Goal: Task Accomplishment & Management: Use online tool/utility

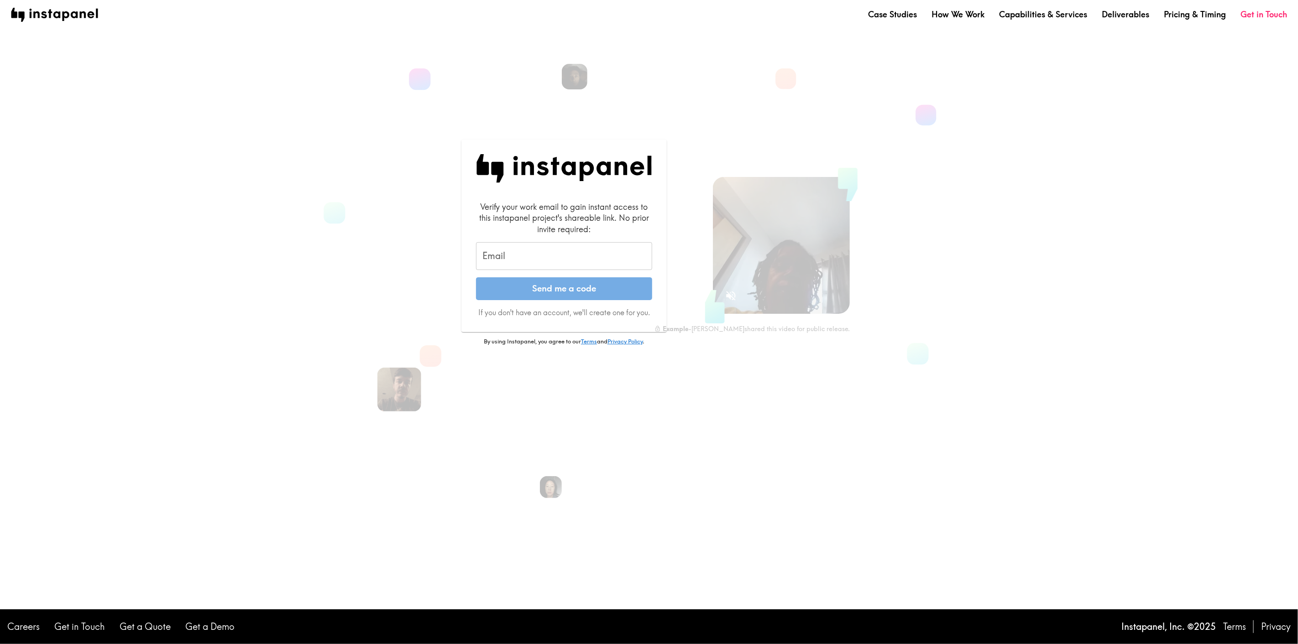
click at [527, 257] on input "Email" at bounding box center [564, 256] width 176 height 28
type input "[EMAIL_ADDRESS][DOMAIN_NAME]"
click at [545, 291] on button "Send me a code" at bounding box center [564, 288] width 176 height 23
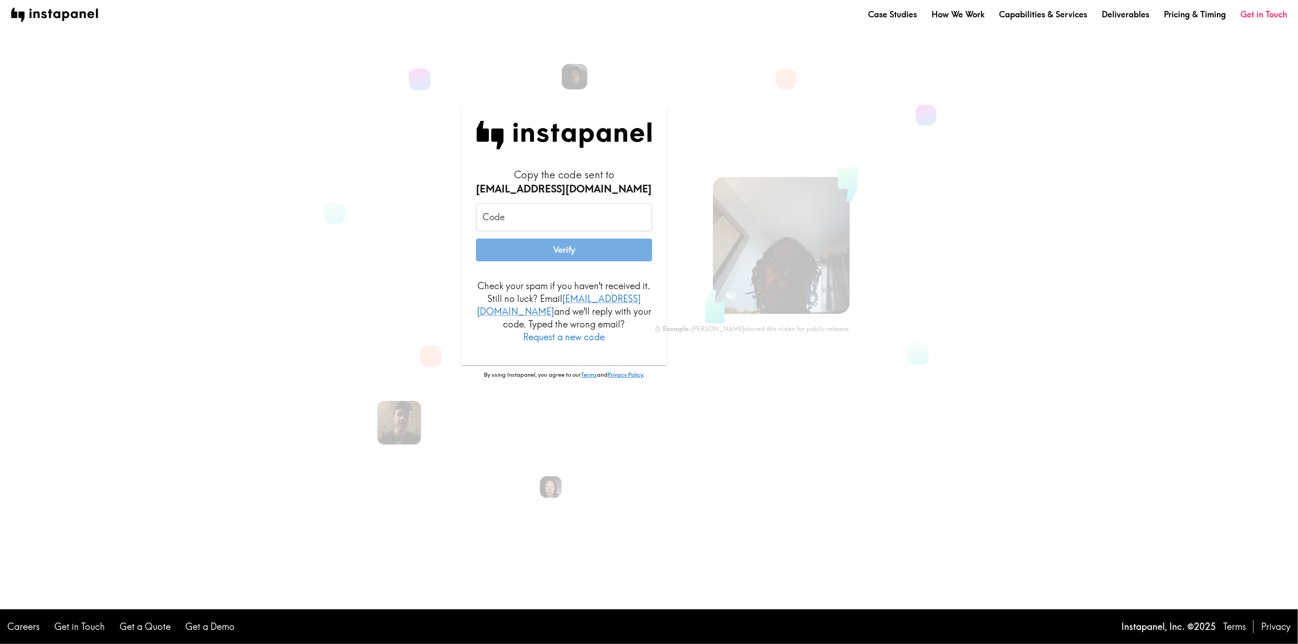
click at [507, 227] on input "Code" at bounding box center [564, 218] width 176 height 28
paste input "AKq_DL5_Qpq"
type input "AKq_DL5_Qpq"
click at [476, 239] on button "Verify" at bounding box center [564, 250] width 176 height 23
